Goal: Find specific page/section: Find specific page/section

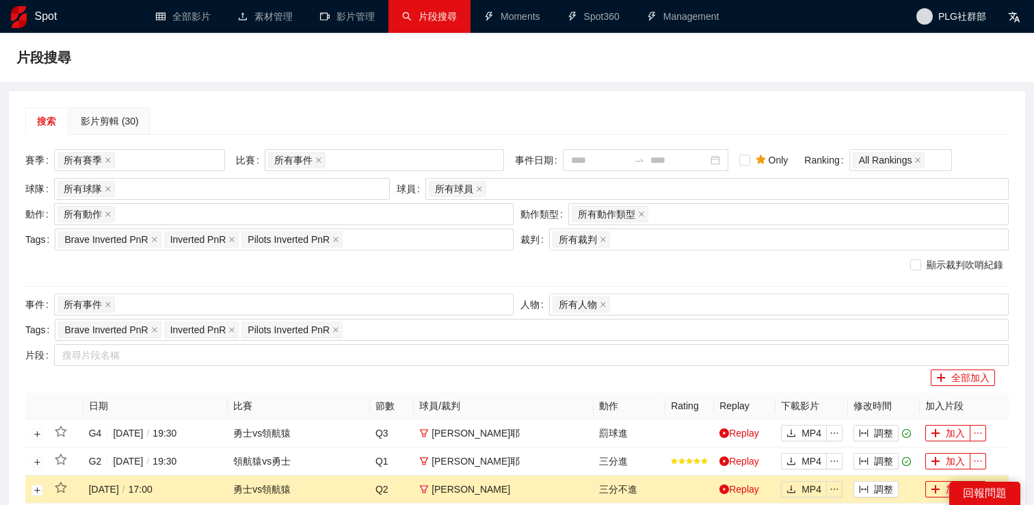
scroll to position [183, 0]
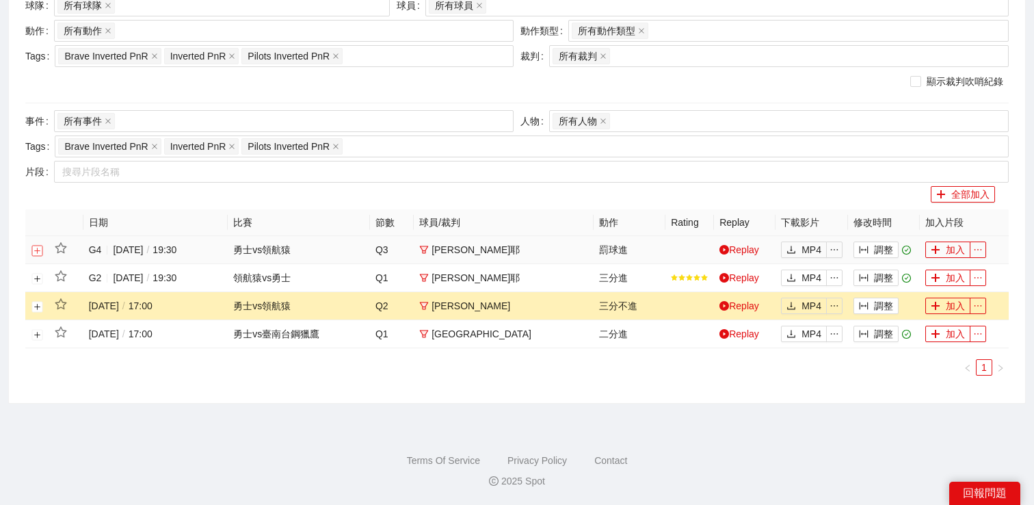
click at [32, 251] on button "展開行" at bounding box center [37, 250] width 11 height 11
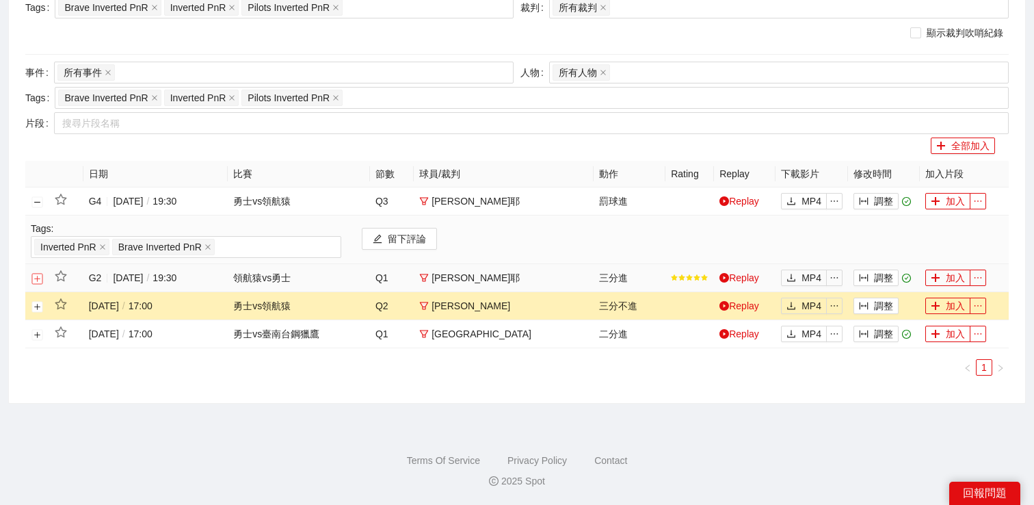
click at [36, 275] on button "展開行" at bounding box center [37, 278] width 11 height 11
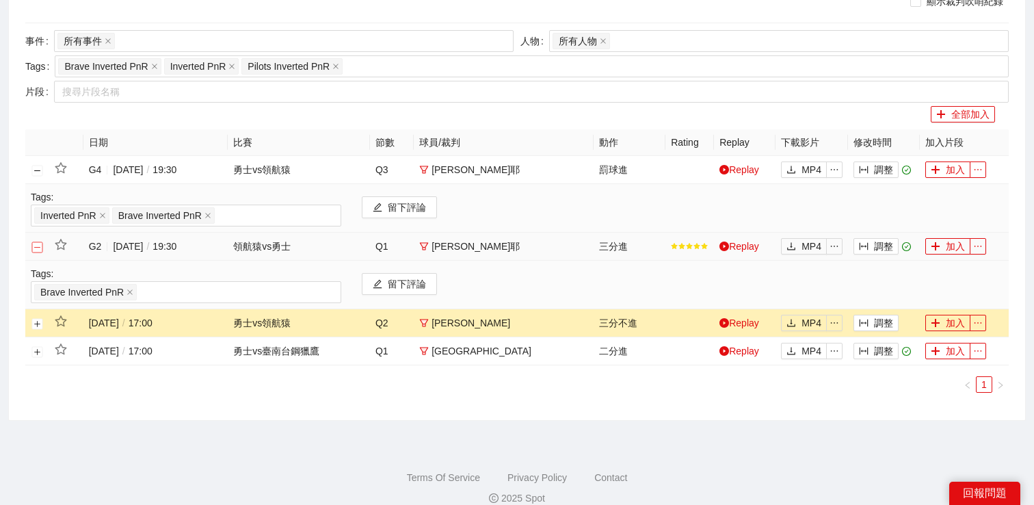
scroll to position [279, 0]
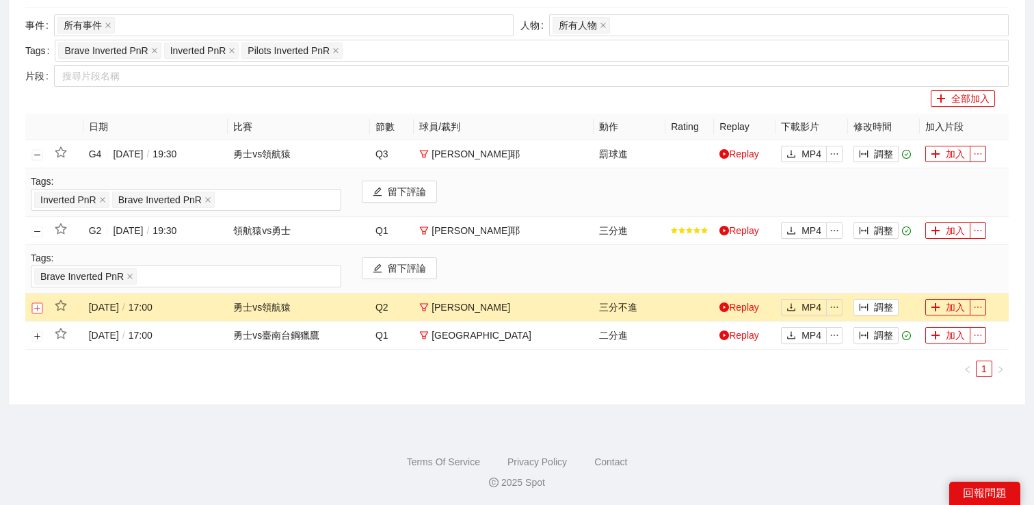
click at [36, 304] on button "展開行" at bounding box center [37, 307] width 11 height 11
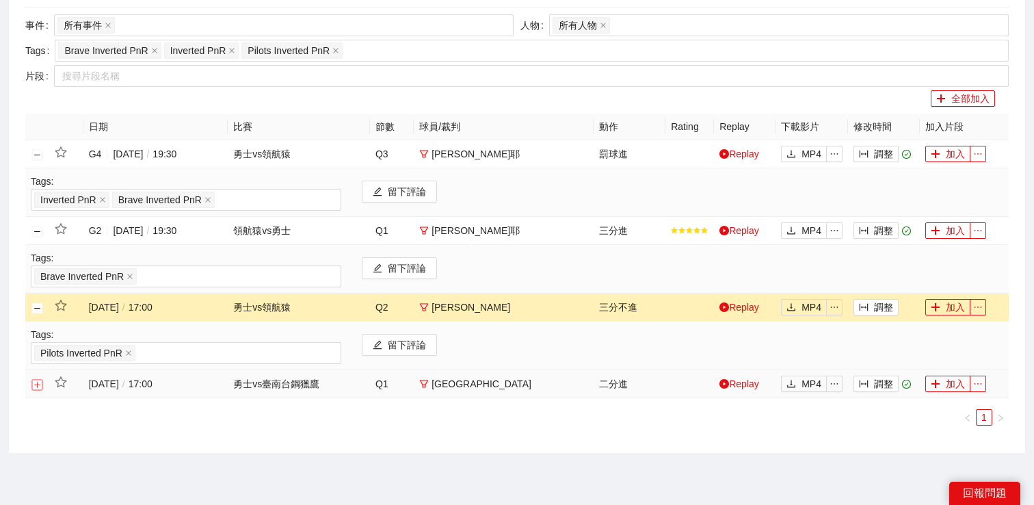
click at [36, 383] on button "展開行" at bounding box center [37, 384] width 11 height 11
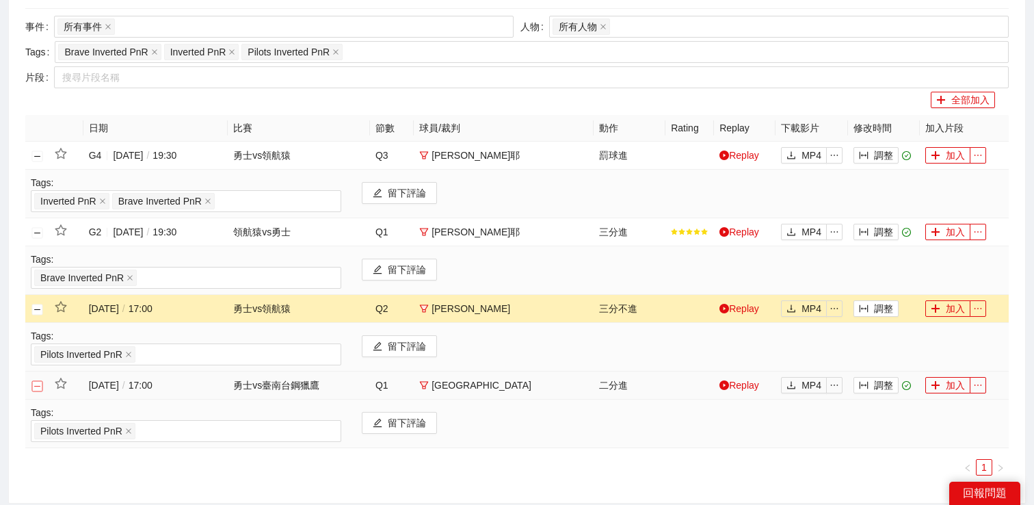
scroll to position [272, 0]
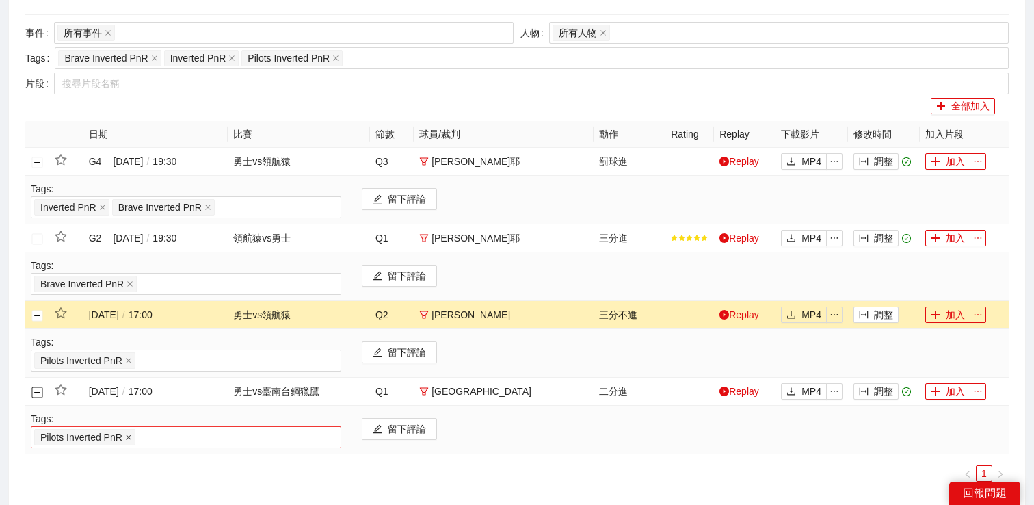
click at [130, 437] on icon "close" at bounding box center [128, 436] width 5 height 5
click at [129, 436] on div at bounding box center [186, 437] width 304 height 16
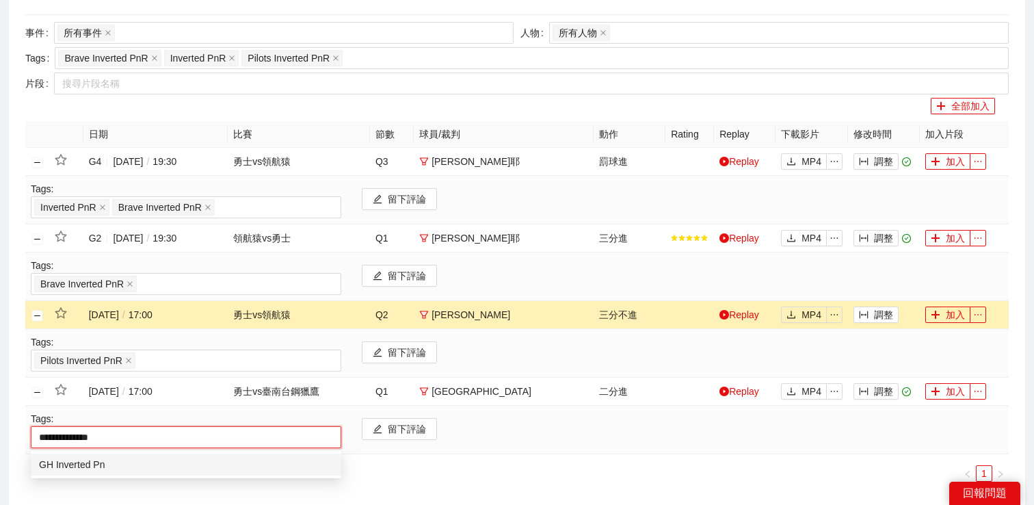
type input "**********"
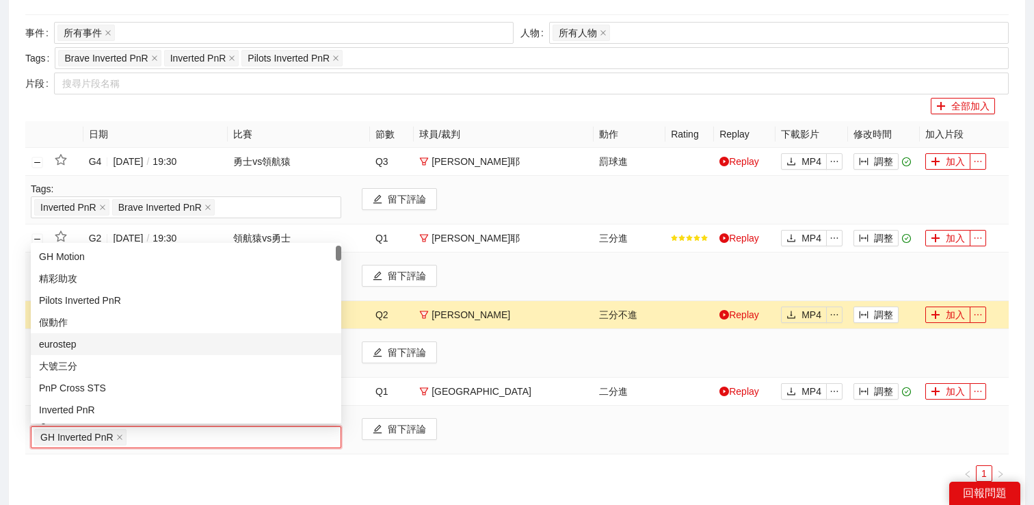
click at [10, 348] on div "搜索 影片剪輯 (30) 賽季 所有賽季 比賽 所有事件 事件日期 Only Ranking All Rankings 球隊 所有球隊 球員 所有球員 動作 …" at bounding box center [517, 163] width 1016 height 689
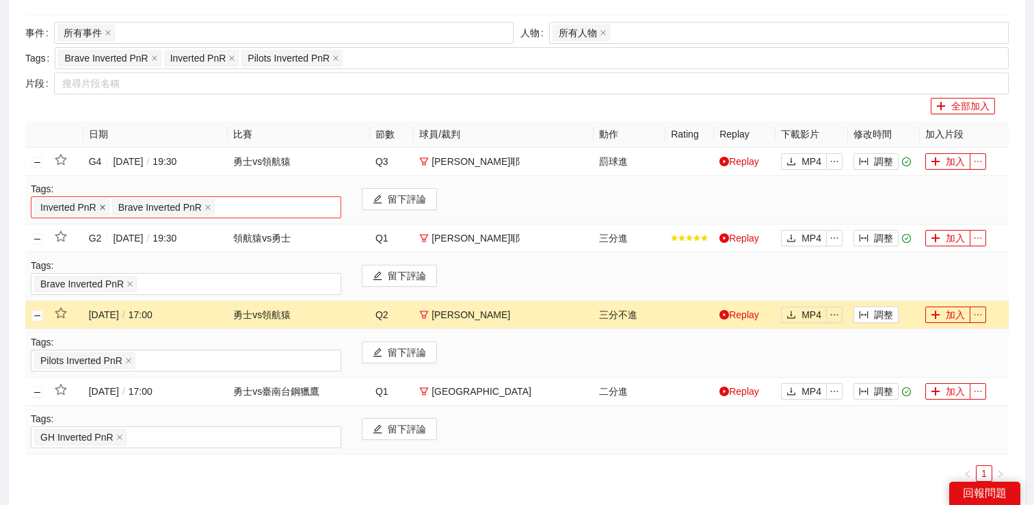
click at [105, 209] on icon "close" at bounding box center [102, 207] width 7 height 7
click at [18, 125] on div "搜索 影片剪輯 (30) 賽季 所有賽季 比賽 所有事件 事件日期 Only Ranking All Rankings 球隊 所有球隊 球員 所有球員 動作 …" at bounding box center [517, 163] width 1016 height 689
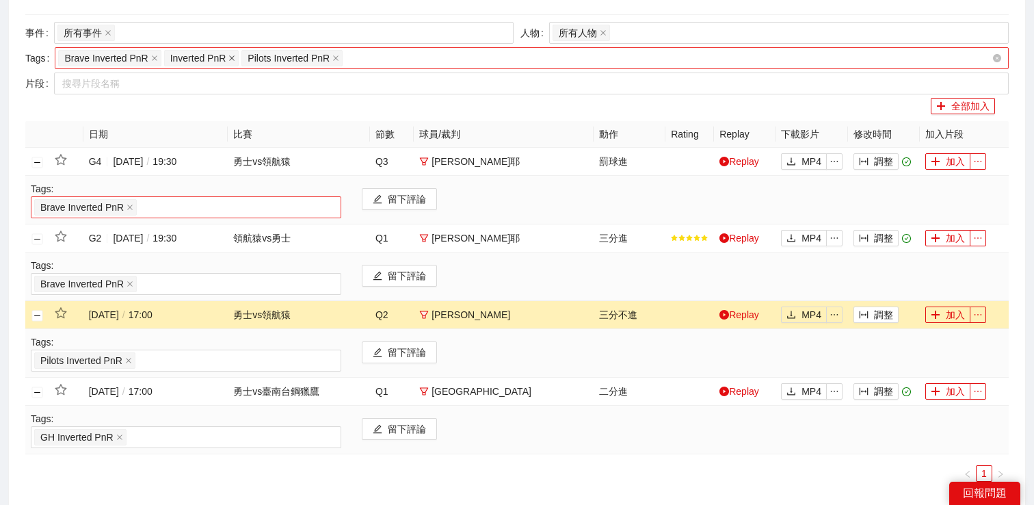
click at [233, 61] on icon "close" at bounding box center [231, 58] width 7 height 7
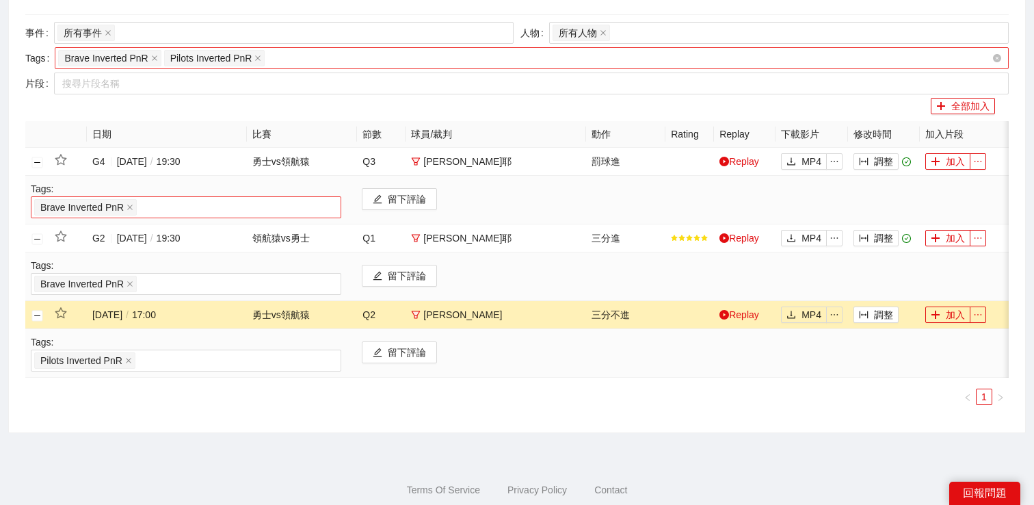
click at [34, 107] on div "全部加入" at bounding box center [510, 106] width 970 height 16
click at [312, 60] on div "Brave Inverted PnR Pilots Inverted PnR" at bounding box center [525, 58] width 934 height 19
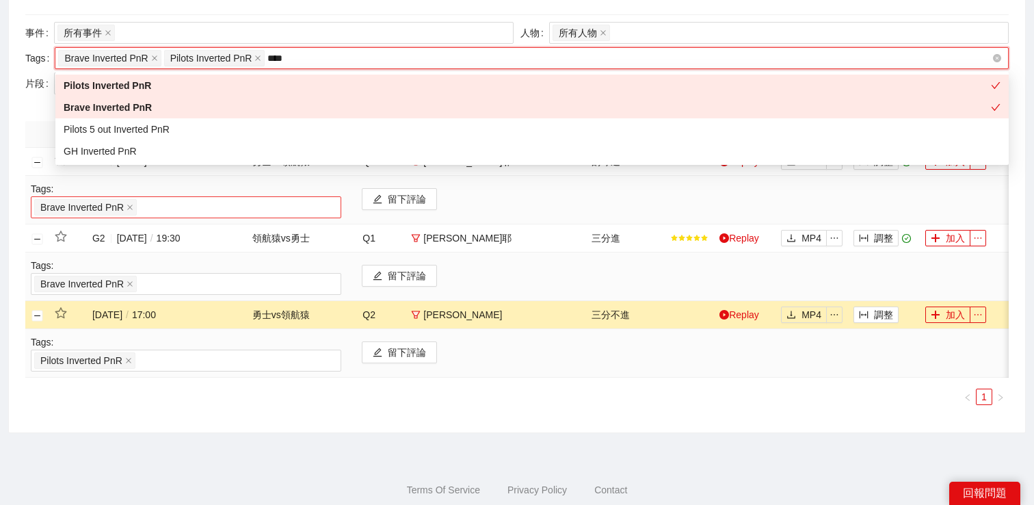
type input "*****"
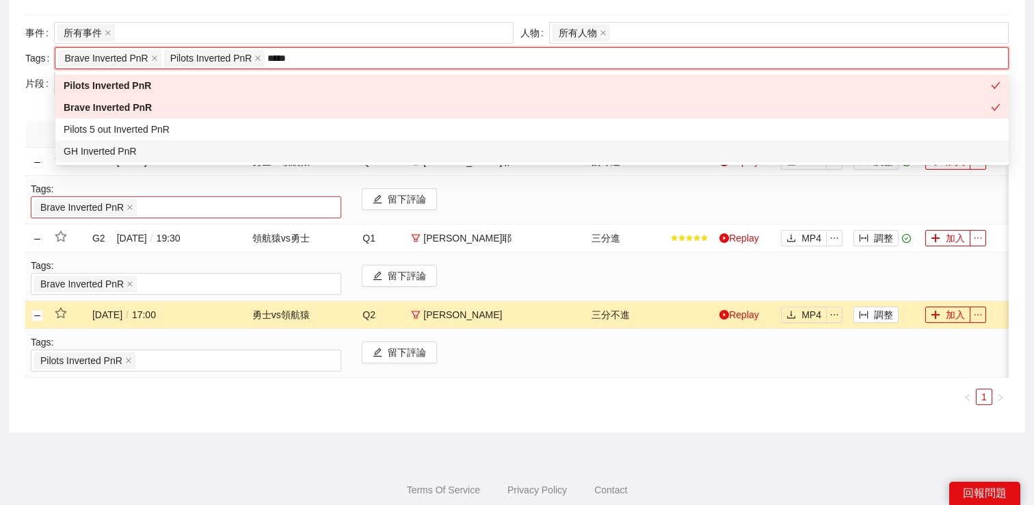
click at [146, 156] on div "GH Inverted PnR" at bounding box center [532, 151] width 937 height 15
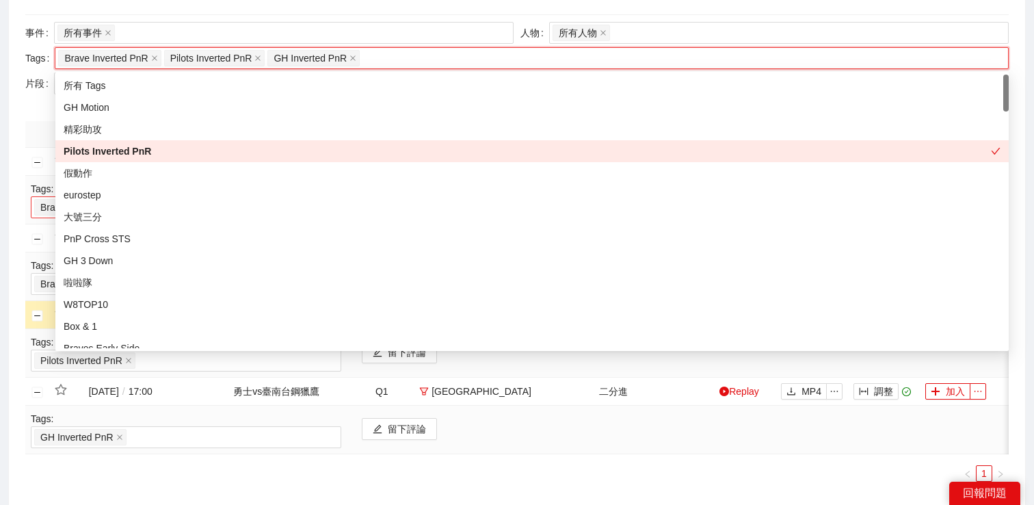
click at [9, 157] on div "搜索 影片剪輯 (30) 賽季 所有賽季 比賽 所有事件 事件日期 Only Ranking All Rankings 球隊 所有球隊 球員 所有球員 動作 …" at bounding box center [517, 163] width 1016 height 689
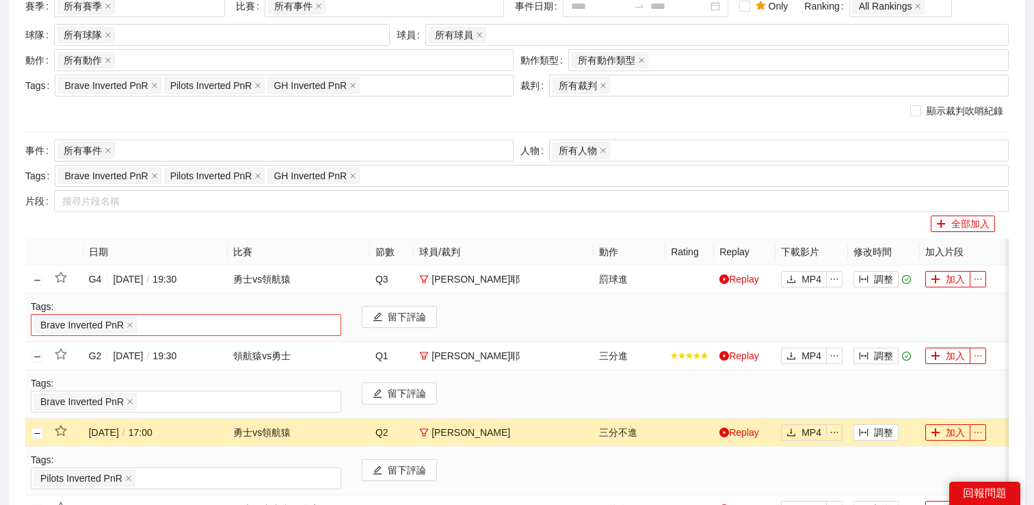
scroll to position [0, 0]
